Goal: Information Seeking & Learning: Find specific fact

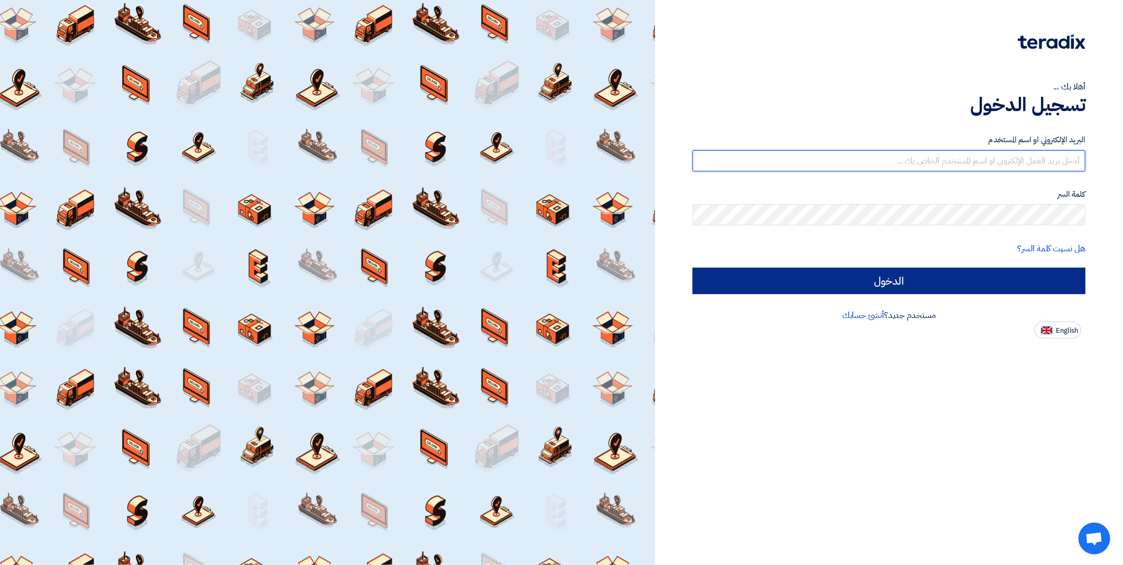
type input "[EMAIL_ADDRESS][DOMAIN_NAME]"
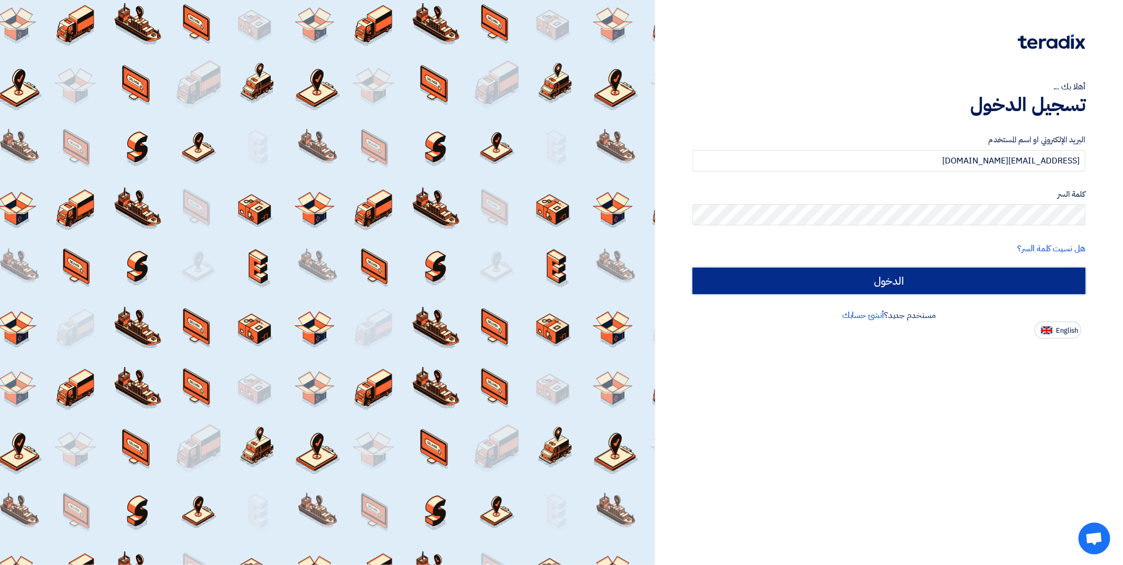
click at [979, 282] on input "الدخول" at bounding box center [889, 281] width 393 height 26
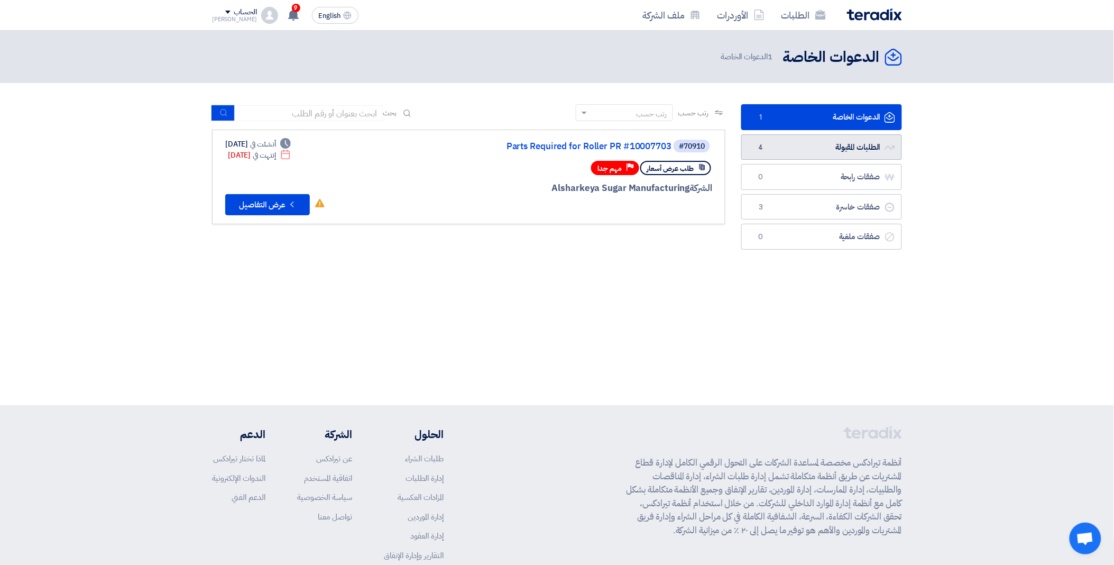
click at [817, 154] on link "الطلبات المقبولة الطلبات المقبولة 4" at bounding box center [822, 147] width 161 height 26
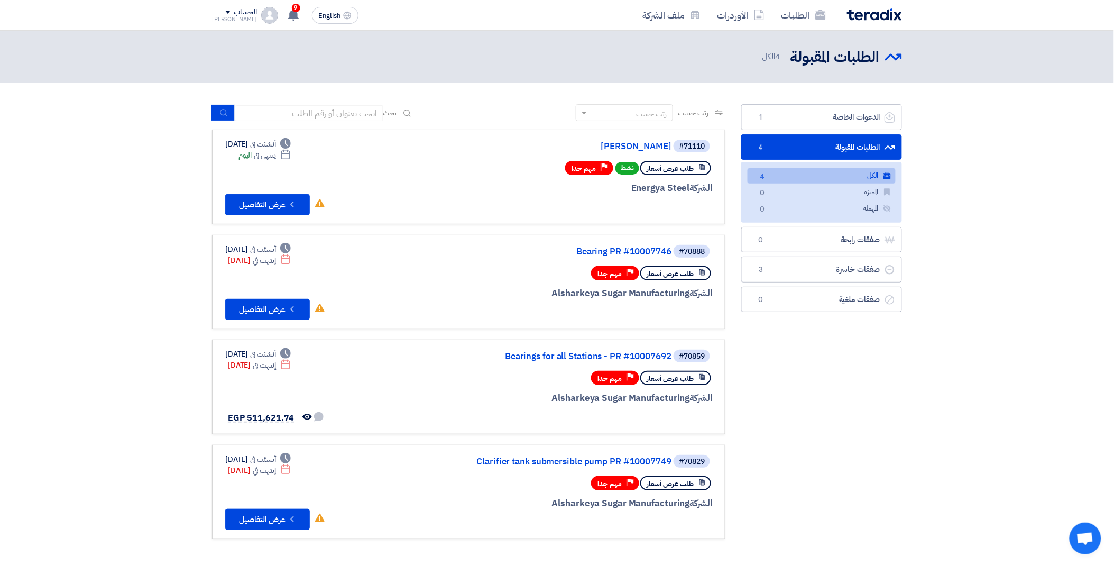
click at [781, 179] on link "الكل الكل 4" at bounding box center [822, 175] width 148 height 15
click at [278, 200] on button "Check details عرض التفاصيل" at bounding box center [267, 204] width 85 height 21
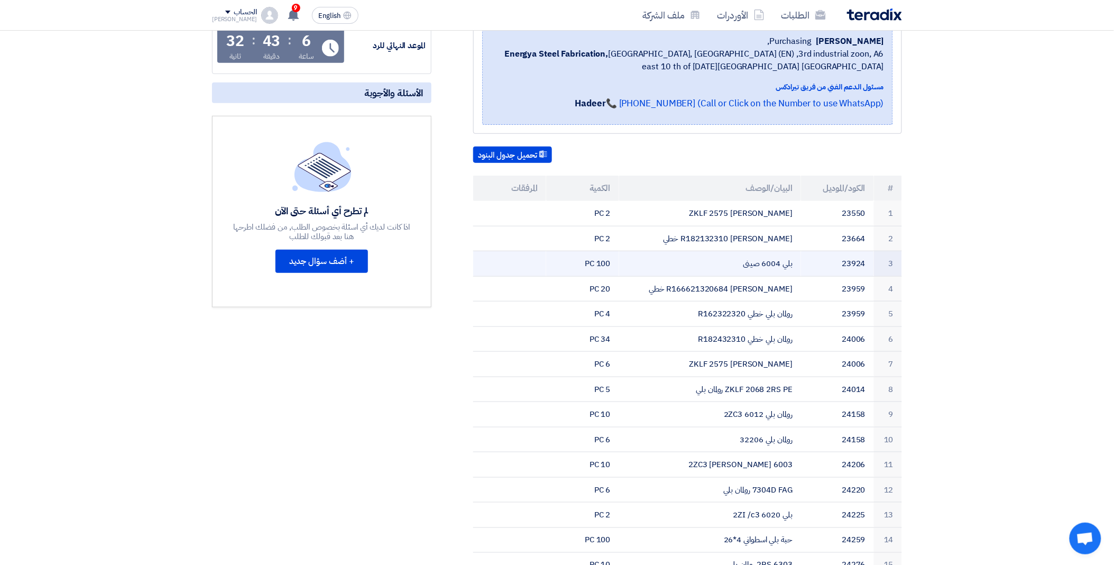
scroll to position [117, 0]
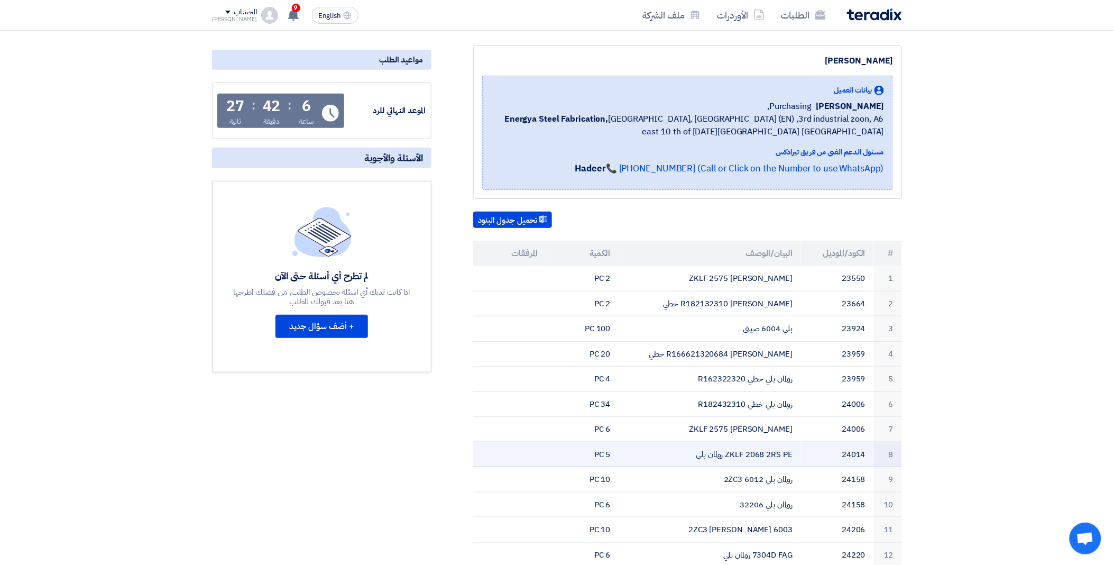
drag, startPoint x: 755, startPoint y: 272, endPoint x: 721, endPoint y: 455, distance: 186.5
click at [721, 455] on tbody "1 23550 ZKLF 2575 رولمان بلي 2 PC 2 23664 R182132310 رولمان بلي خطي 2 PC 3 2392…" at bounding box center [687, 454] width 429 height 377
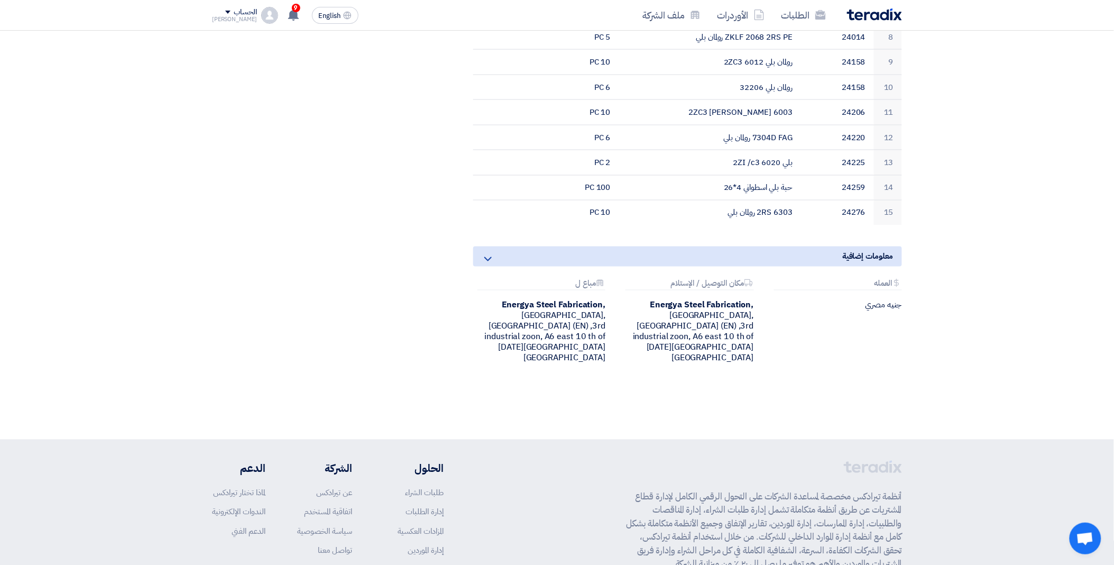
scroll to position [628, 0]
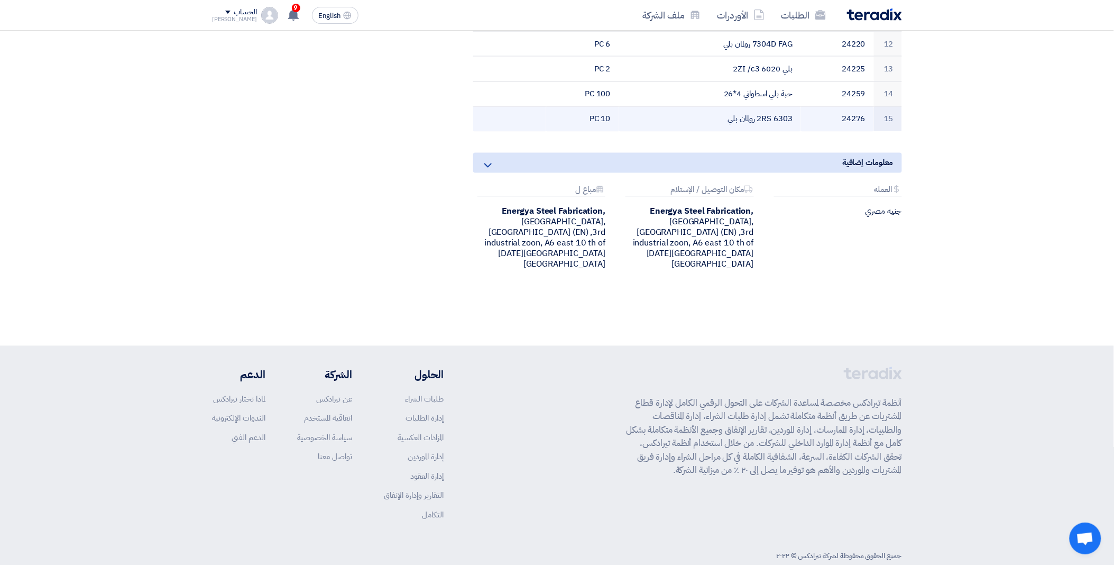
drag, startPoint x: 786, startPoint y: 271, endPoint x: 737, endPoint y: 108, distance: 169.8
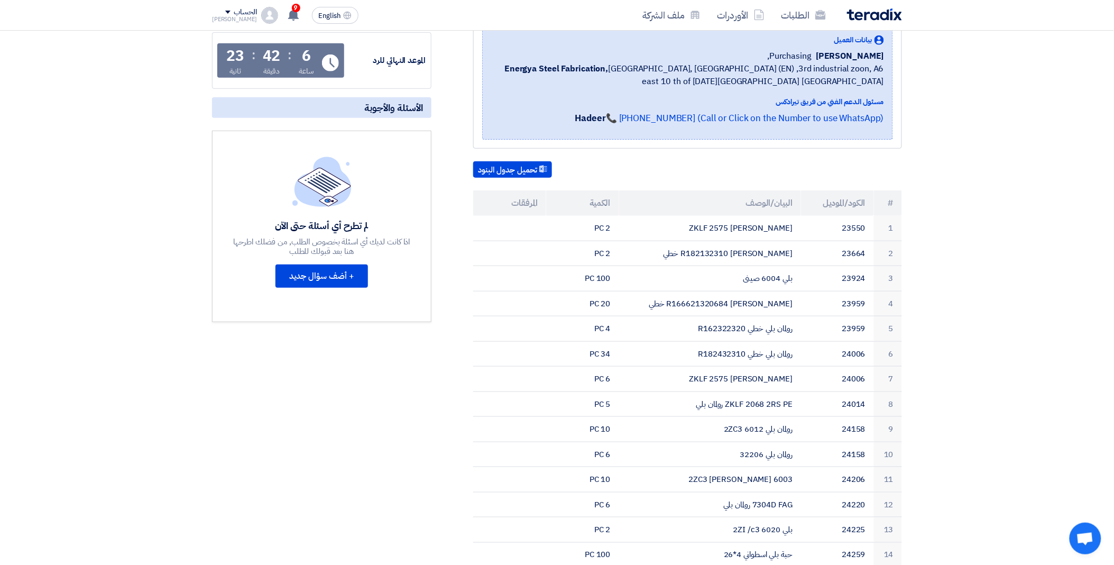
scroll to position [159, 0]
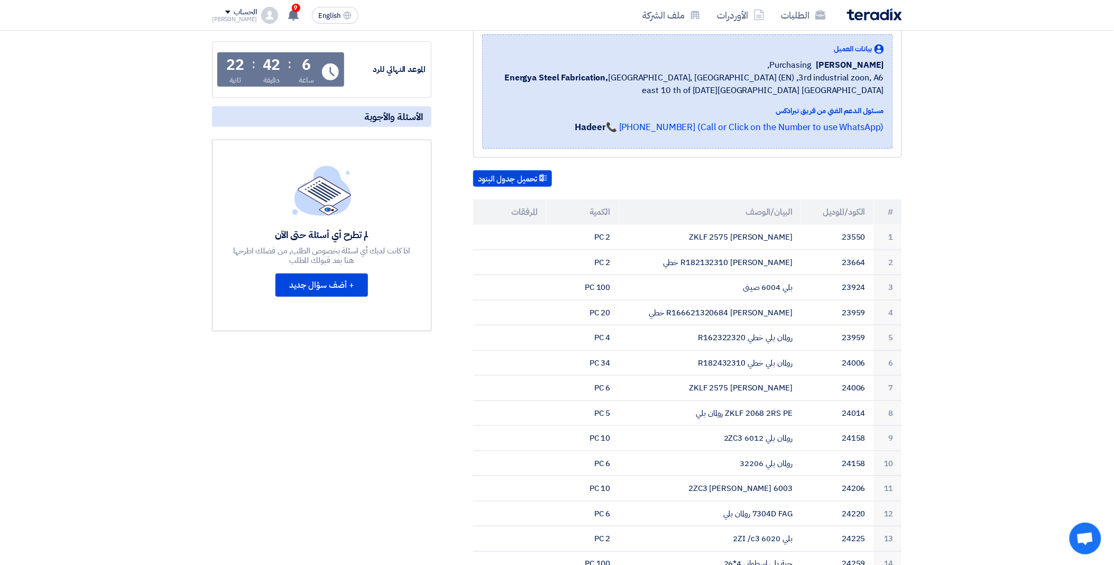
click at [990, 197] on section "[PERSON_NAME] بيانات العميل [PERSON_NAME] [GEOGRAPHIC_DATA], Energya Steel Fabr…" at bounding box center [557, 399] width 1114 height 832
copy td "ZKLF 2575 [PERSON_NAME]"
drag, startPoint x: 720, startPoint y: 234, endPoint x: 795, endPoint y: 235, distance: 74.6
click at [795, 235] on td "ZKLF 2575 [PERSON_NAME]" at bounding box center [710, 237] width 182 height 25
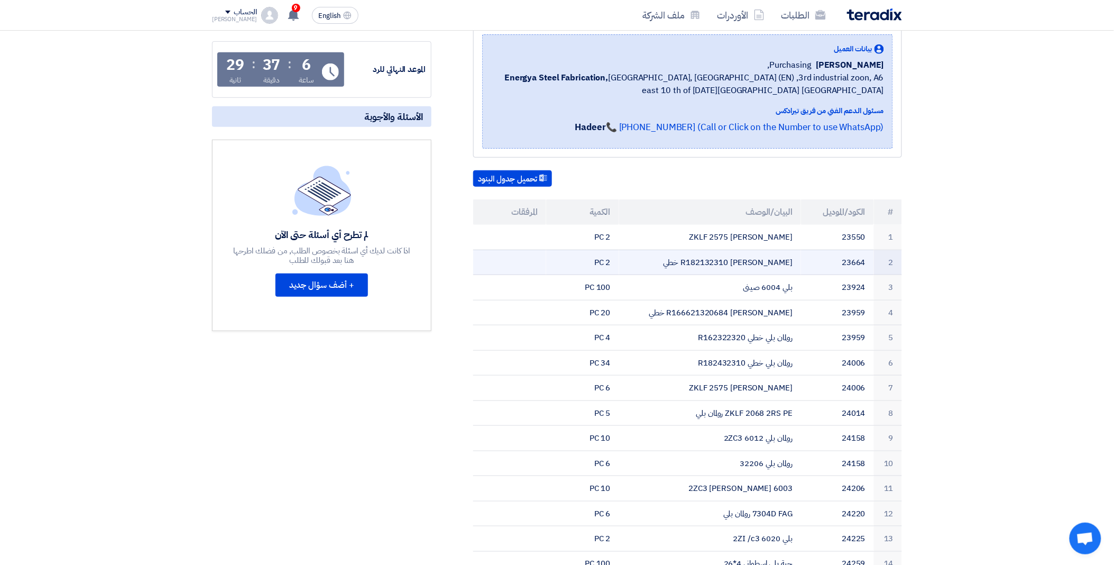
drag, startPoint x: 699, startPoint y: 258, endPoint x: 797, endPoint y: 260, distance: 97.9
click at [797, 260] on td "R182132310 [PERSON_NAME] خطي" at bounding box center [710, 262] width 182 height 25
copy td "R182132310 [PERSON_NAME] خطي"
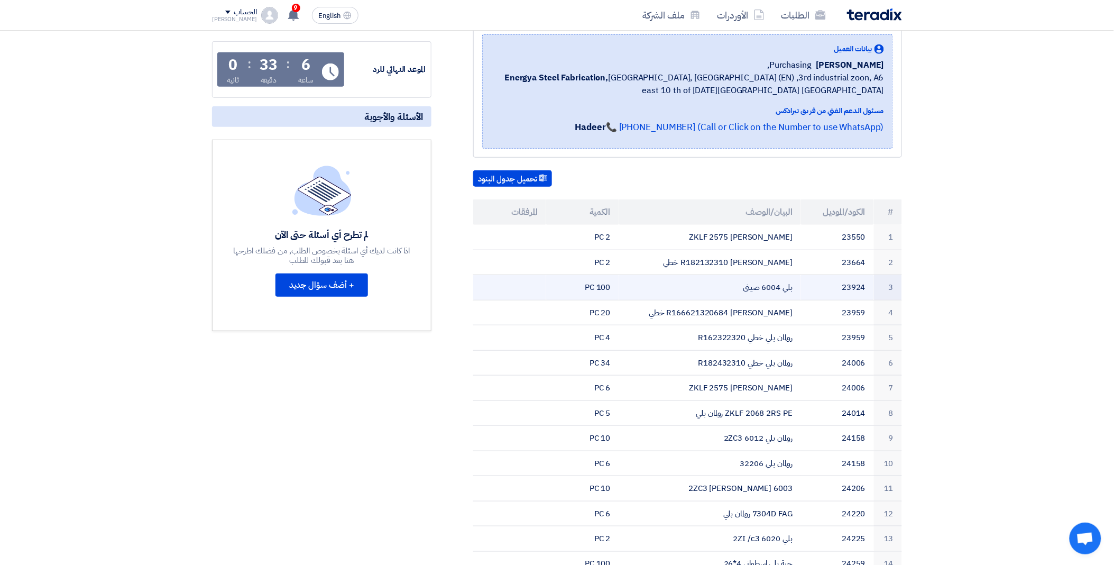
drag, startPoint x: 741, startPoint y: 288, endPoint x: 793, endPoint y: 291, distance: 52.5
click at [793, 291] on td "بلي 6004 صينى" at bounding box center [710, 287] width 182 height 25
copy td "بلي 6004 صينى"
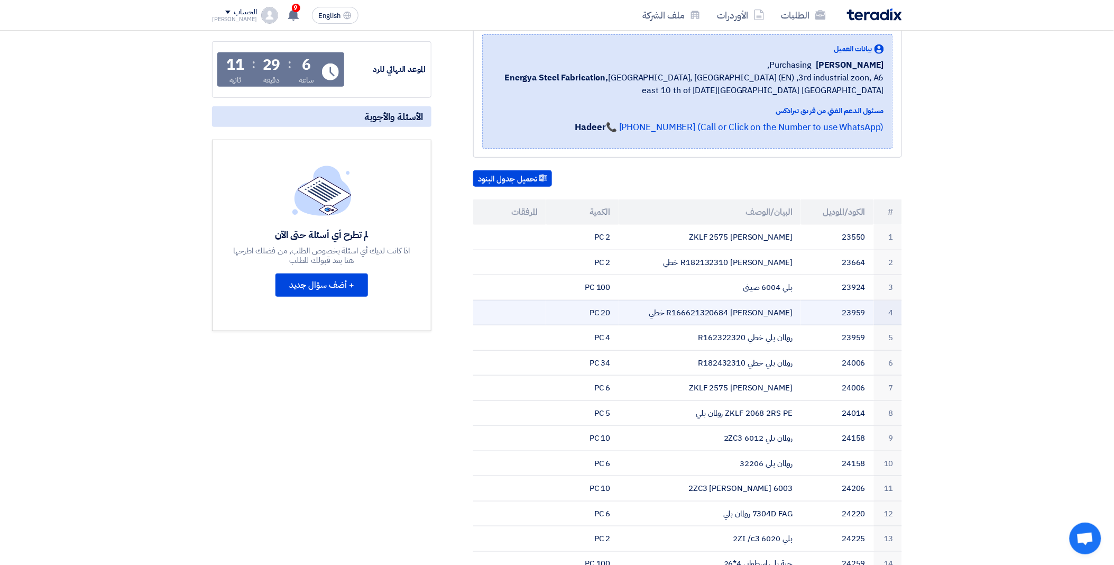
drag, startPoint x: 674, startPoint y: 306, endPoint x: 795, endPoint y: 306, distance: 121.6
click at [795, 306] on td "R166621320684 [PERSON_NAME] خطي" at bounding box center [710, 312] width 182 height 25
copy td "R166621320684 [PERSON_NAME] خطي"
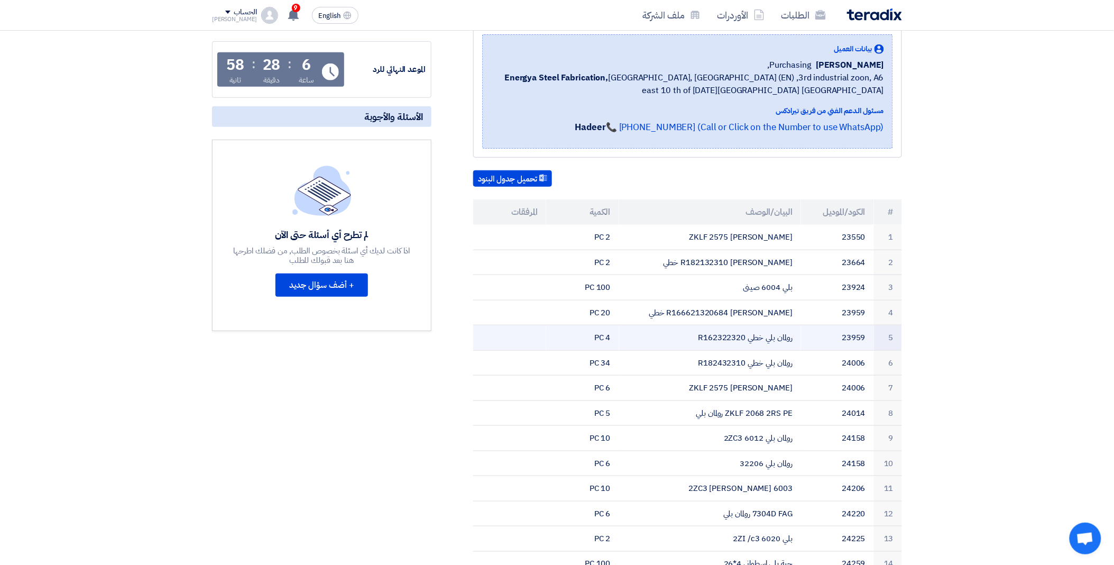
drag, startPoint x: 688, startPoint y: 335, endPoint x: 797, endPoint y: 334, distance: 109.0
click at [797, 334] on td "رولمان بلي خطي R162322320" at bounding box center [710, 337] width 182 height 25
copy td "رولمان بلي خطي R162322320"
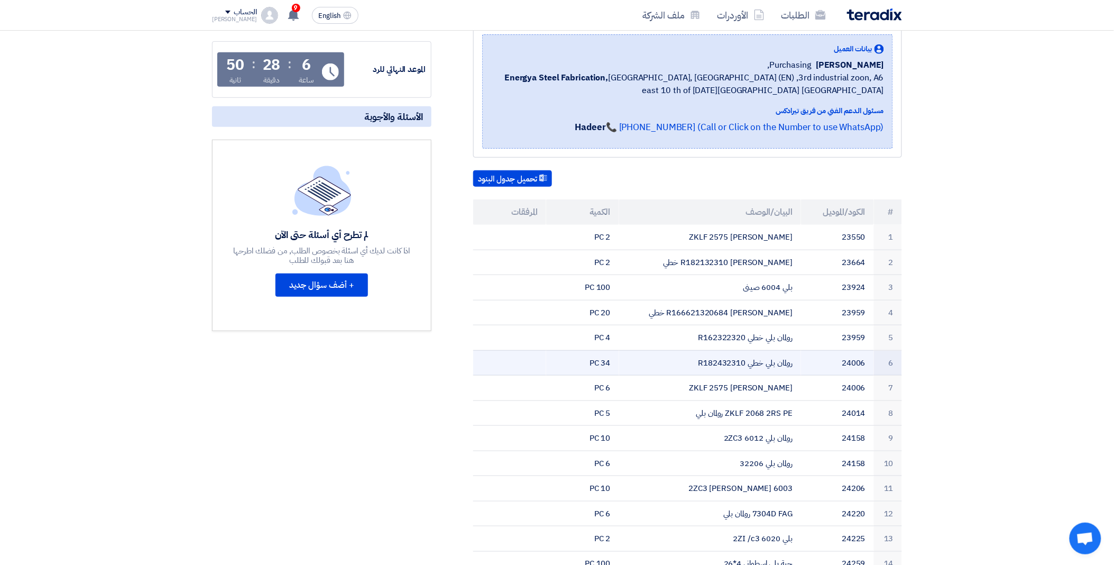
drag, startPoint x: 691, startPoint y: 363, endPoint x: 794, endPoint y: 366, distance: 103.2
click at [794, 366] on td "رولمان بلي خطي R182432310" at bounding box center [710, 362] width 182 height 25
copy td "رولمان بلي خطي R182432310"
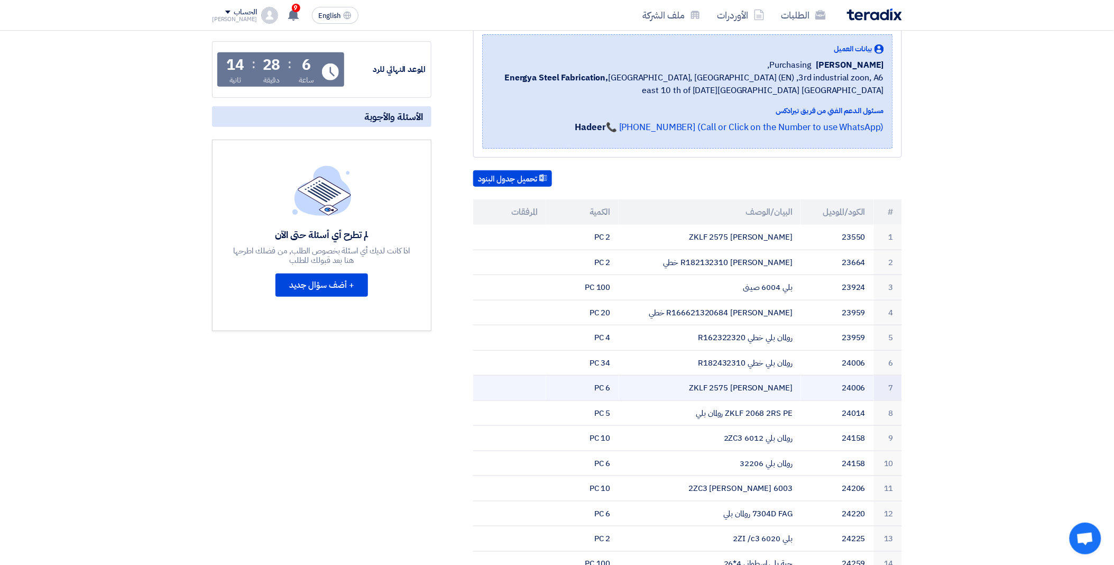
drag, startPoint x: 707, startPoint y: 386, endPoint x: 795, endPoint y: 389, distance: 88.9
click at [795, 389] on td "ZKLF 2575 [PERSON_NAME]" at bounding box center [710, 388] width 182 height 25
copy td "ZKLF 2575 [PERSON_NAME]"
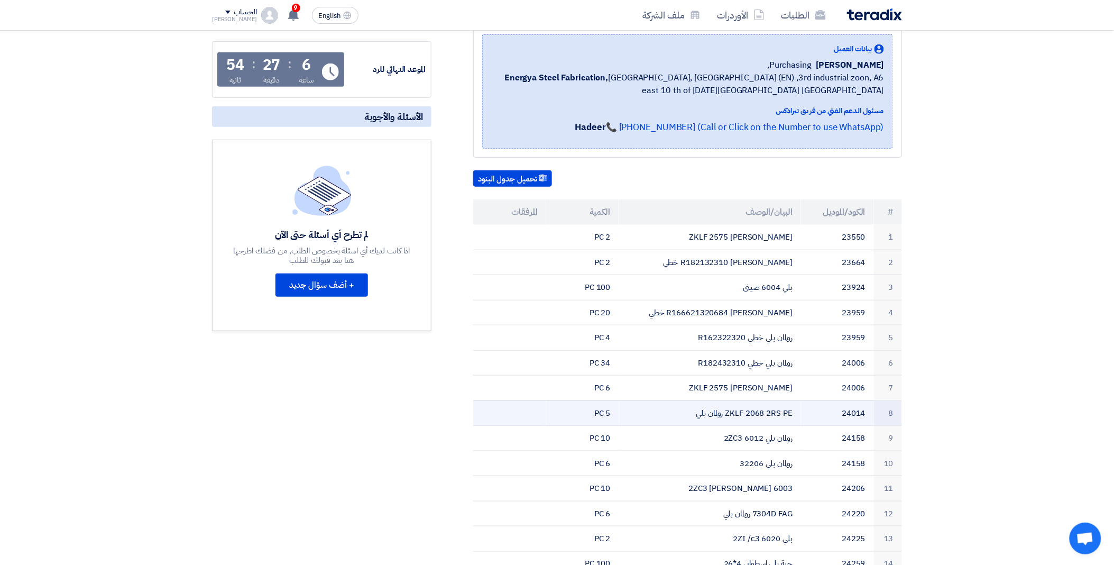
drag, startPoint x: 702, startPoint y: 410, endPoint x: 688, endPoint y: 414, distance: 15.3
click at [721, 411] on td "ZKLF 2068 2RS PE رولمان بلي" at bounding box center [710, 412] width 182 height 25
click at [688, 414] on td "ZKLF 2068 2RS PE رولمان بلي" at bounding box center [710, 412] width 182 height 25
drag, startPoint x: 694, startPoint y: 413, endPoint x: 800, endPoint y: 410, distance: 105.3
click at [800, 410] on td "ZKLF 2068 2RS PE رولمان بلي" at bounding box center [710, 412] width 182 height 25
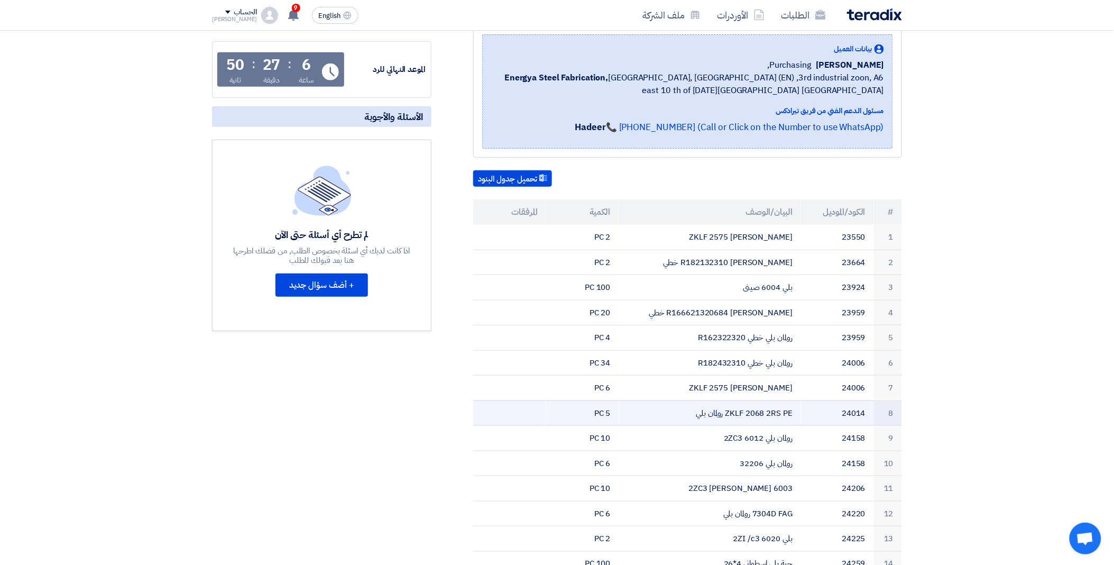
copy td "ZKLF 2068 2RS PE رولمان بلي"
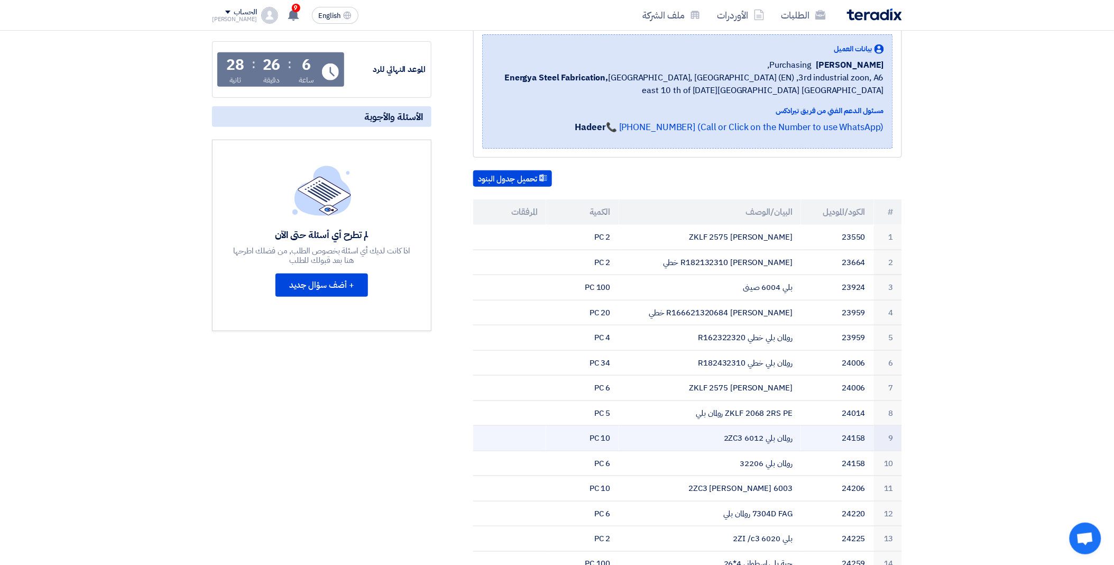
click at [721, 433] on td "رولمان بلي 6012 2ZC3" at bounding box center [710, 438] width 182 height 25
drag, startPoint x: 716, startPoint y: 435, endPoint x: 796, endPoint y: 437, distance: 80.4
click at [796, 437] on td "رولمان بلي 6012 2ZC3" at bounding box center [710, 438] width 182 height 25
copy td "رولمان بلي 6012 2ZC3"
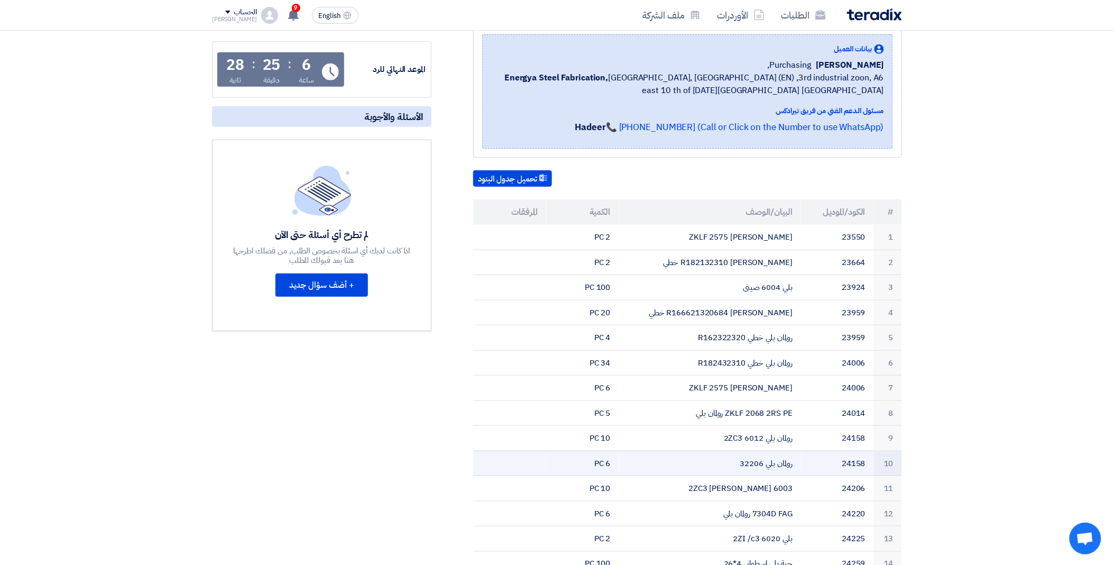
drag, startPoint x: 733, startPoint y: 463, endPoint x: 802, endPoint y: 462, distance: 69.3
click at [802, 462] on tr "10 24158 رولمان بلي 32206 6 PC" at bounding box center [687, 463] width 429 height 25
copy tr "رولمان بلي 32206"
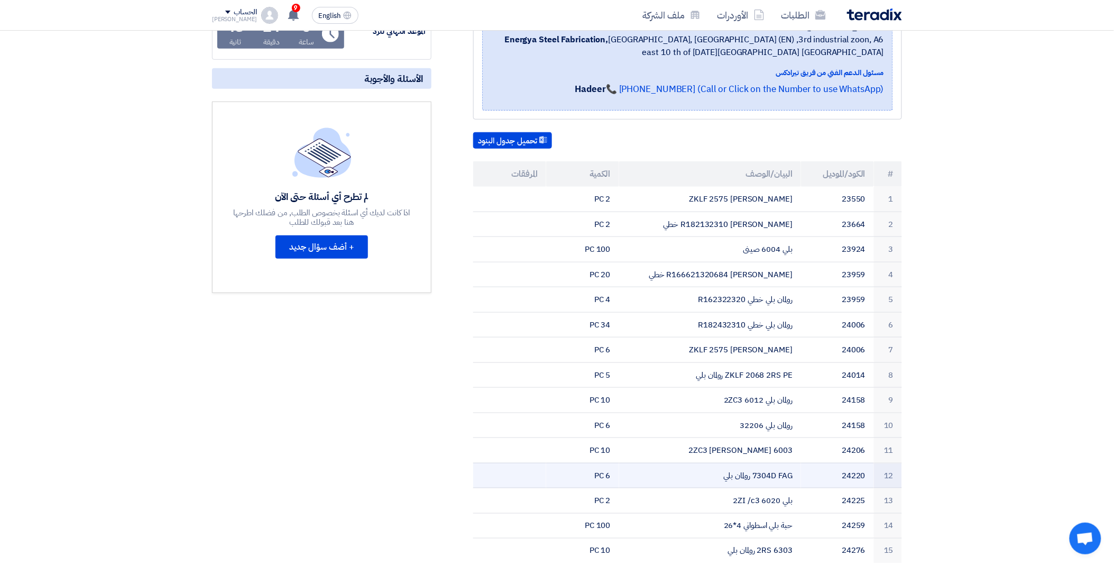
scroll to position [217, 0]
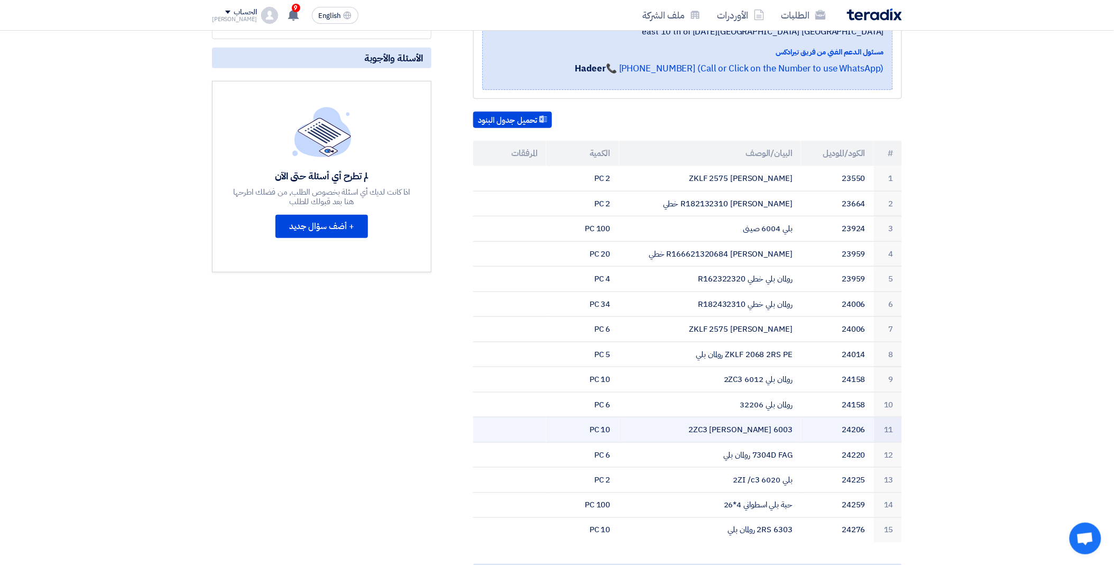
drag, startPoint x: 719, startPoint y: 426, endPoint x: 803, endPoint y: 425, distance: 83.6
click at [803, 425] on tr "11 24206 6003 2ZC3 رولمان بلي 10 PC" at bounding box center [687, 429] width 429 height 25
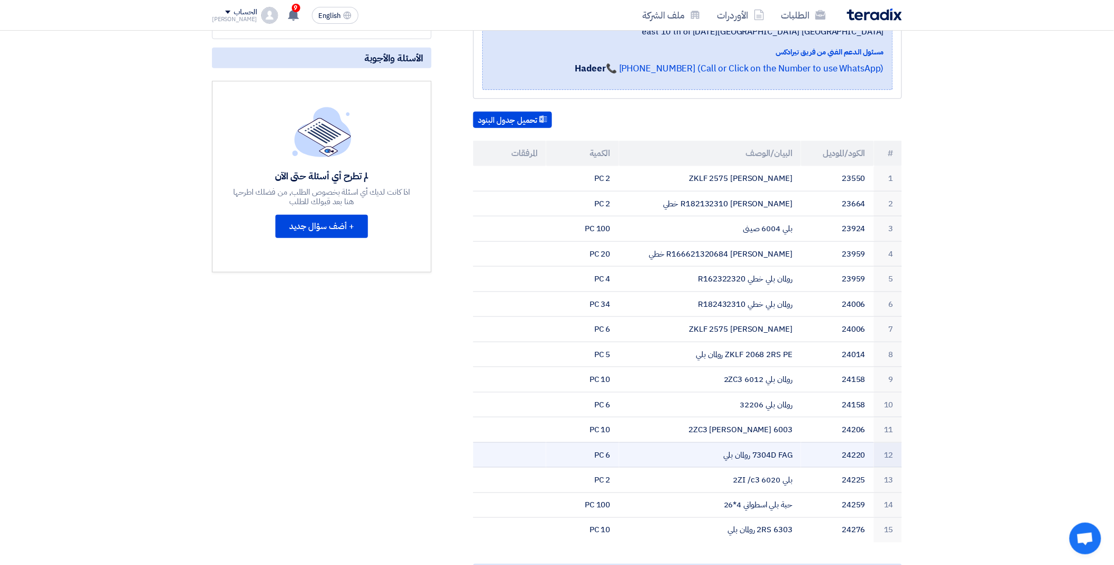
drag, startPoint x: 724, startPoint y: 457, endPoint x: 796, endPoint y: 454, distance: 72.6
click at [796, 454] on td "7304D FAG رولمان بلي" at bounding box center [710, 454] width 182 height 25
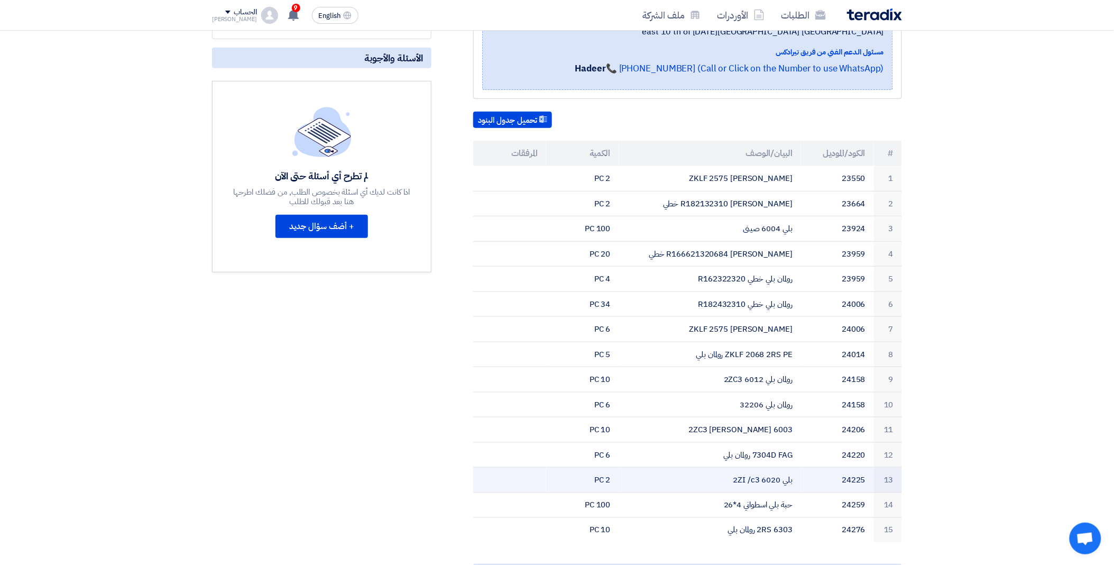
drag, startPoint x: 716, startPoint y: 476, endPoint x: 793, endPoint y: 478, distance: 77.2
click at [793, 478] on td "بلي 6020 2ZI /c3" at bounding box center [710, 480] width 182 height 25
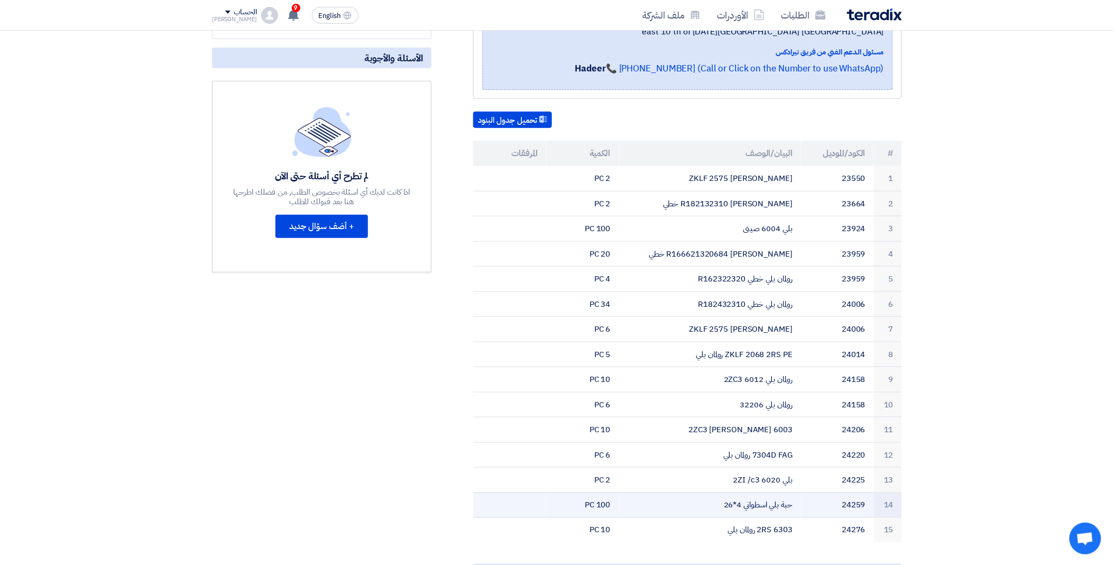
drag, startPoint x: 710, startPoint y: 505, endPoint x: 792, endPoint y: 504, distance: 81.5
click at [792, 504] on td "حبة بلي اسطواني 4*26" at bounding box center [710, 504] width 182 height 25
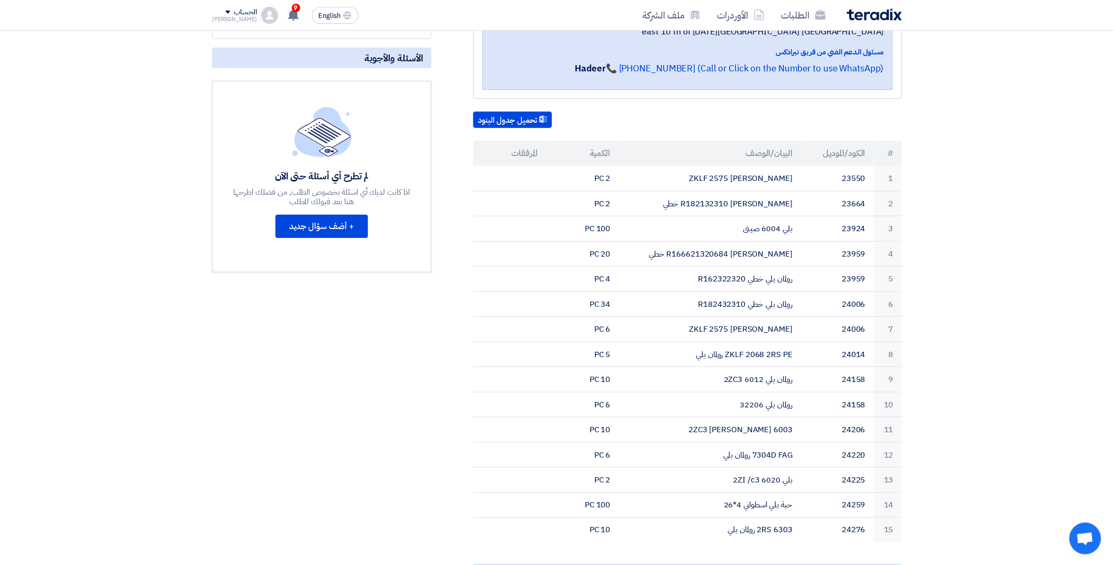
drag, startPoint x: 706, startPoint y: 526, endPoint x: 335, endPoint y: 442, distance: 380.7
click at [590, 508] on tbody "1 23550 ZKLF 2575 رولمان بلي 2 PC 2 23664 R182132310 رولمان بلي خطي 2 PC 3 2392…" at bounding box center [687, 354] width 429 height 377
click at [333, 441] on div "مواعيد الطلب الموعد النهائي للرد Time Remaining 6 ساعة : 18 دقيقة : 41 ثانية ال…" at bounding box center [321, 326] width 235 height 761
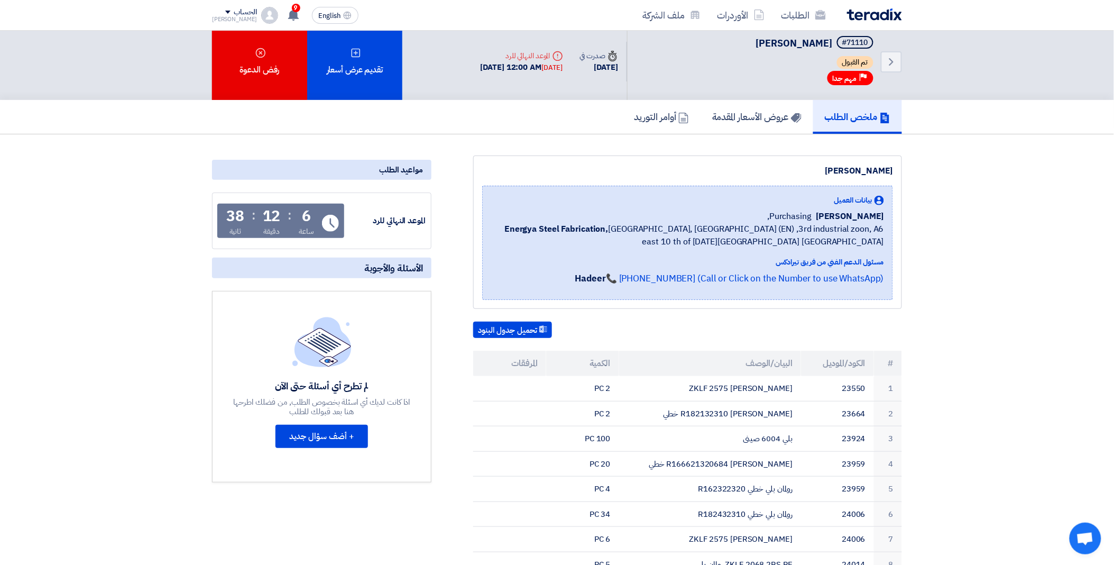
scroll to position [0, 0]
